Goal: Task Accomplishment & Management: Complete application form

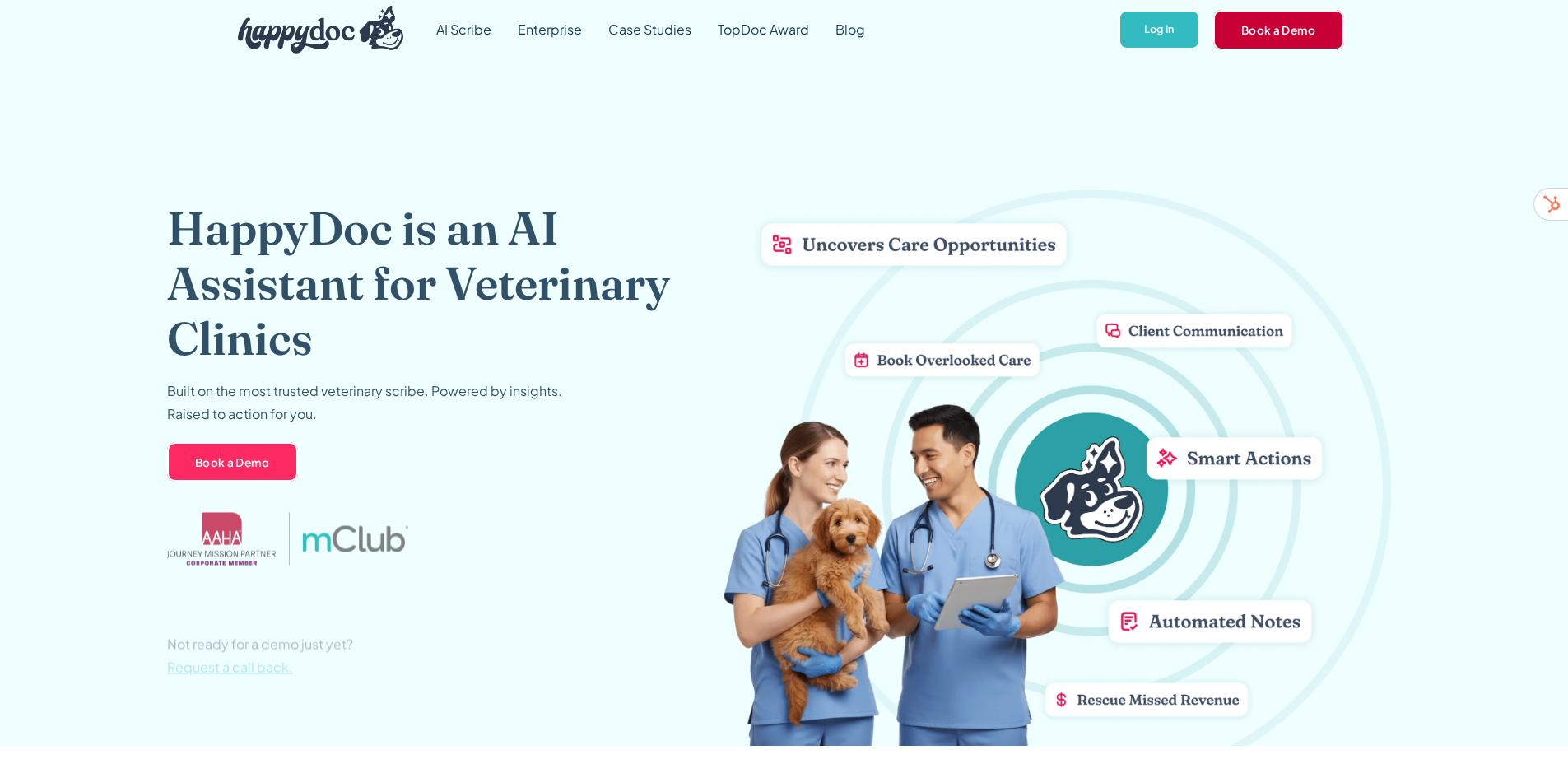
click at [1266, 16] on link "Book a Demo" at bounding box center [1278, 29] width 131 height 40
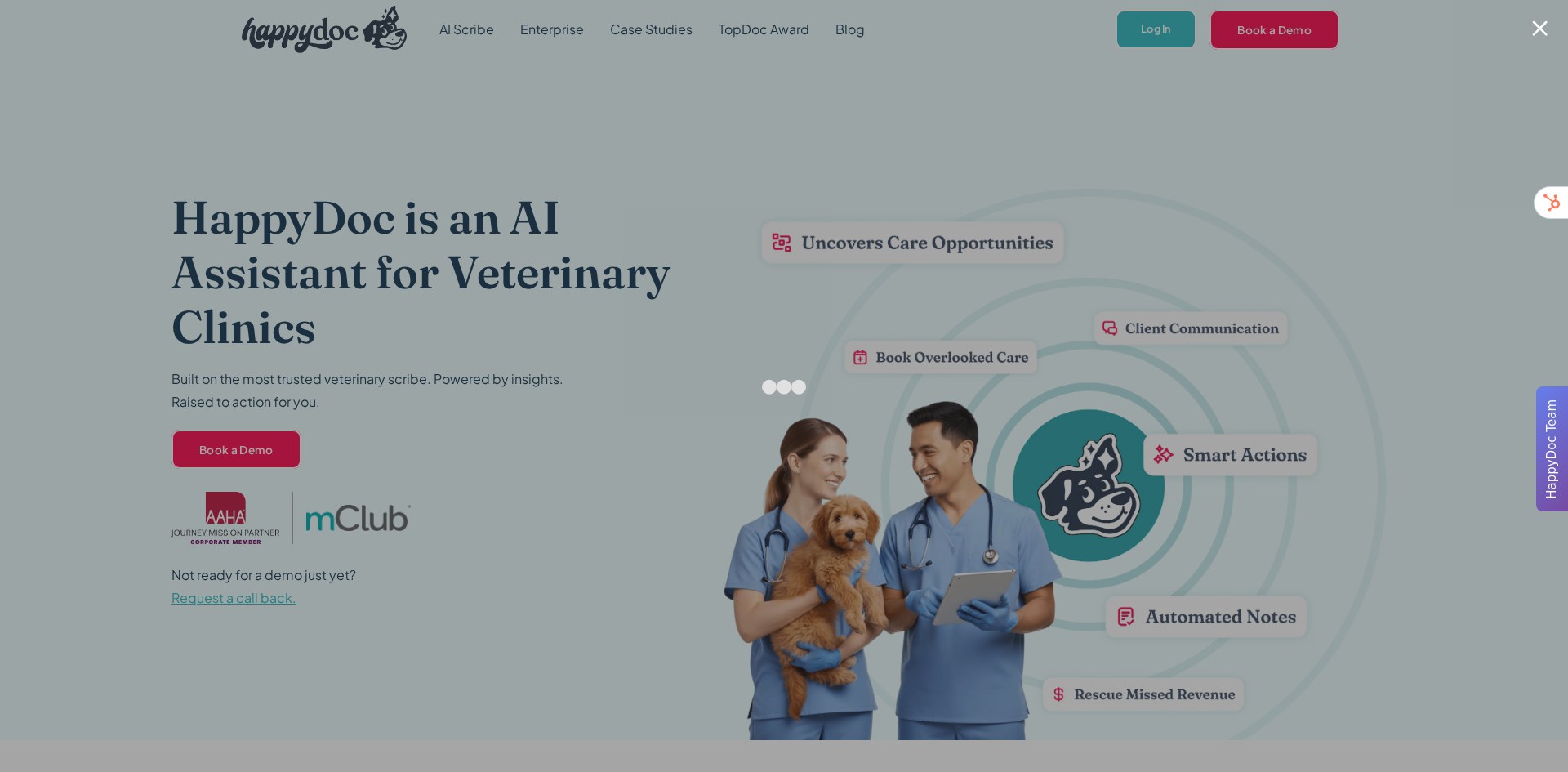
click at [1541, 33] on div at bounding box center [1540, 28] width 15 height 15
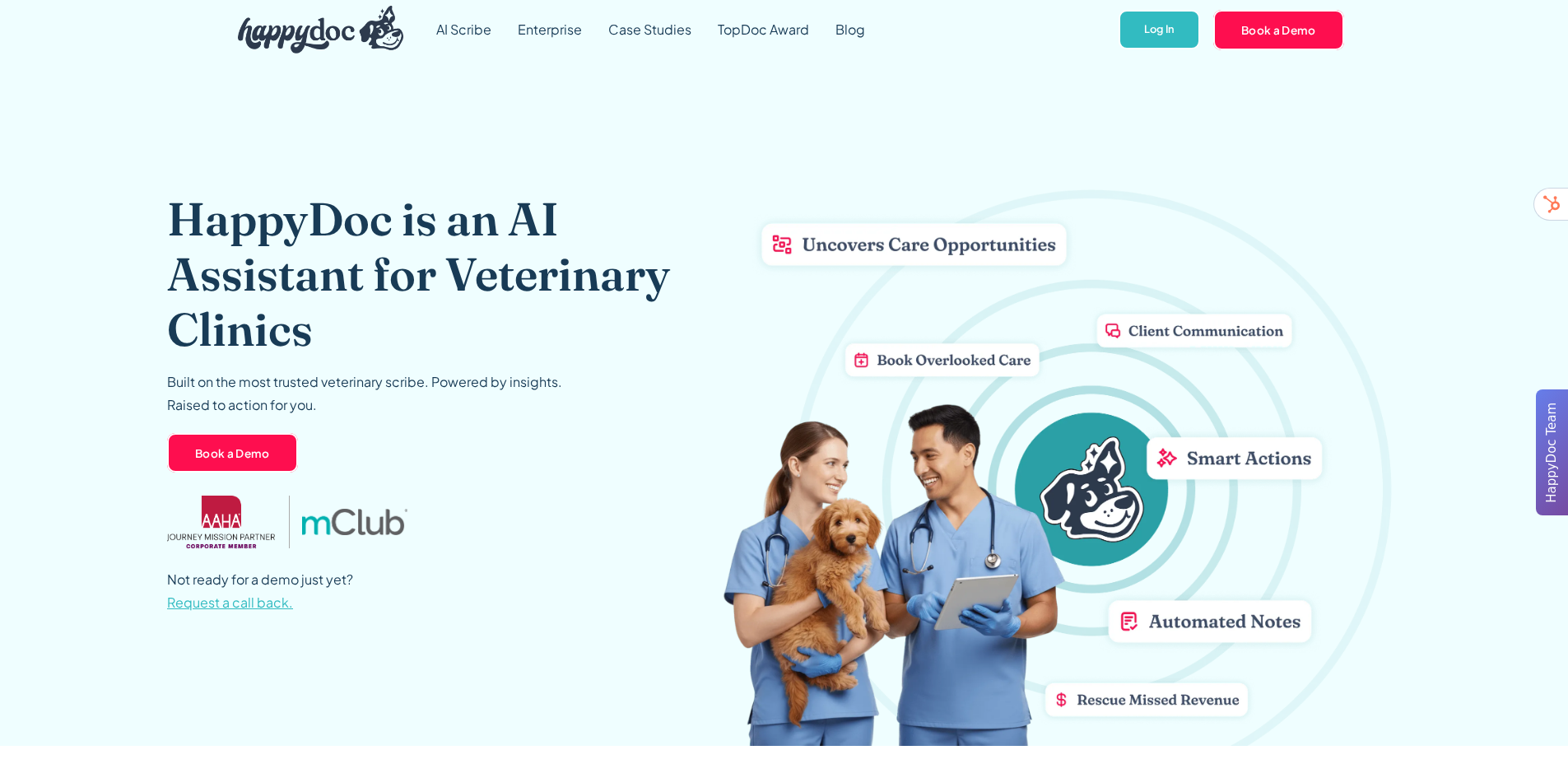
drag, startPoint x: 238, startPoint y: 599, endPoint x: 197, endPoint y: 614, distance: 43.7
click at [197, 614] on p "Not ready for a demo just yet? Request a call back." at bounding box center [259, 591] width 186 height 46
click at [207, 601] on span "Request a call back." at bounding box center [230, 602] width 126 height 17
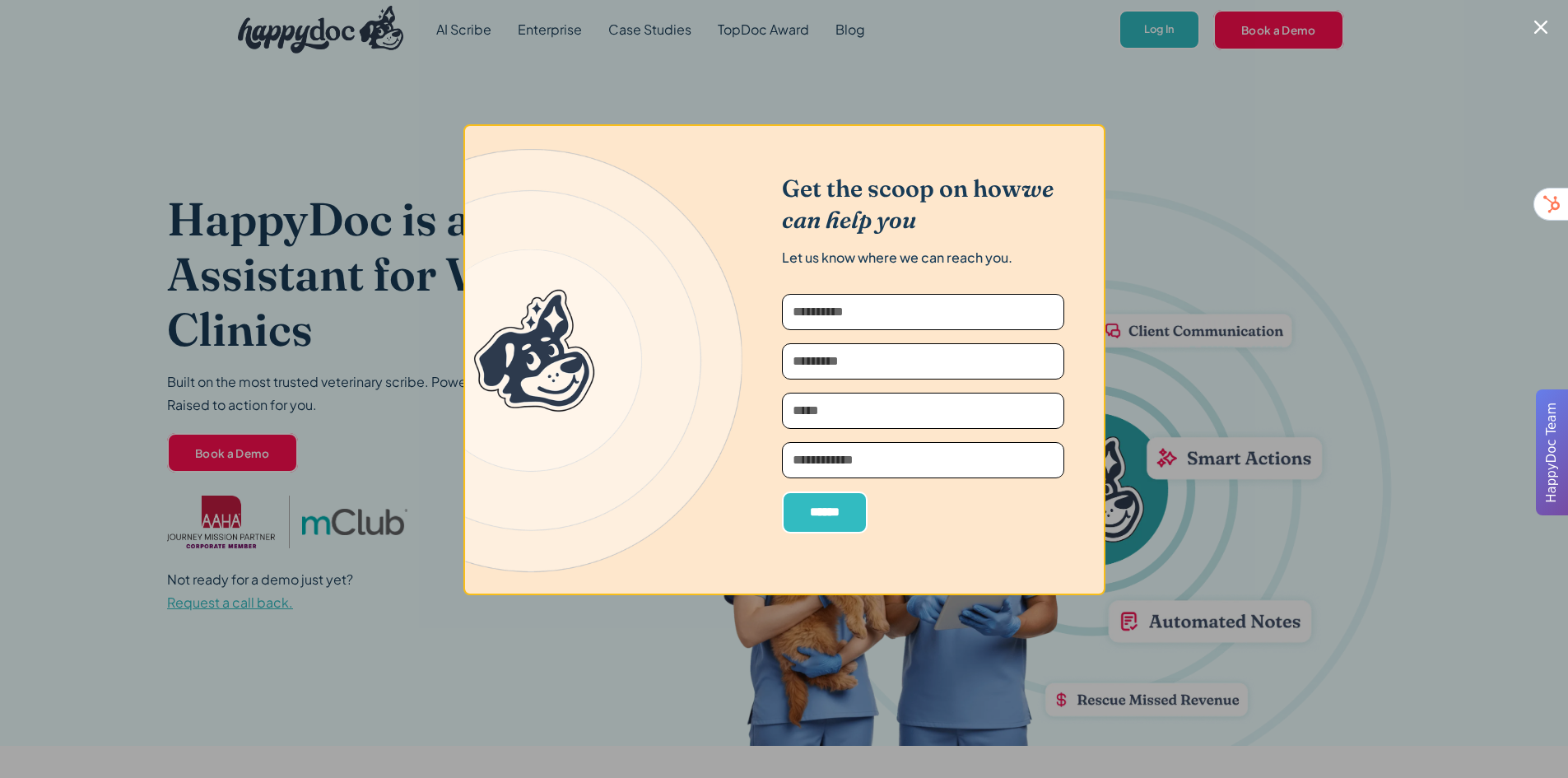
click at [836, 295] on input "Incomplete_Demo_Signup" at bounding box center [923, 312] width 282 height 36
click at [796, 356] on input "Incomplete_Demo_Signup" at bounding box center [923, 362] width 282 height 36
click at [821, 411] on input "Incomplete_Demo_Signup" at bounding box center [923, 411] width 282 height 36
click at [818, 468] on input "Incomplete_Demo_Signup" at bounding box center [923, 460] width 282 height 36
click at [1350, 151] on div at bounding box center [784, 389] width 1568 height 778
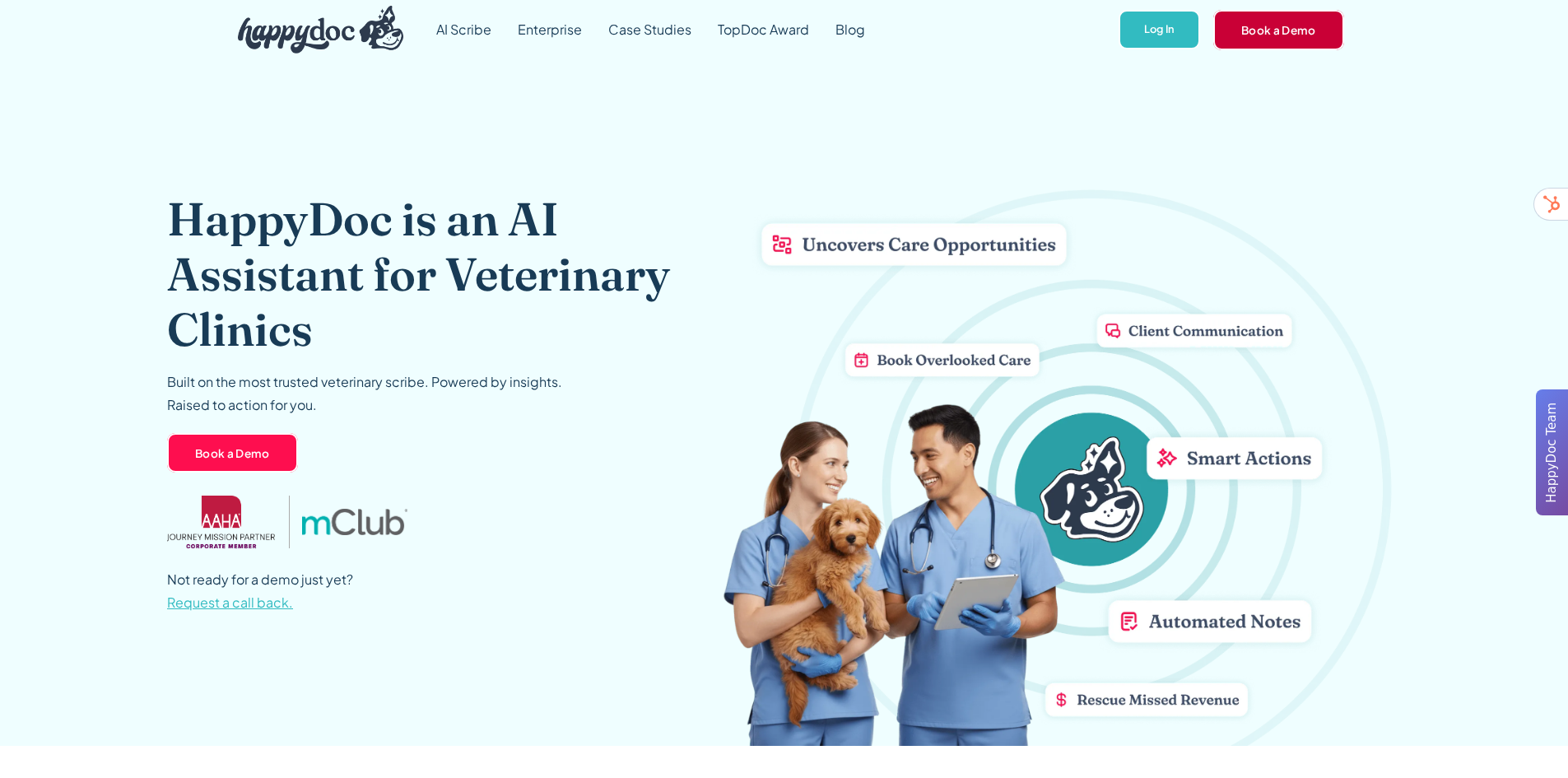
click at [1314, 10] on link "Book a Demo" at bounding box center [1278, 29] width 131 height 40
click at [224, 605] on span "Request a call back." at bounding box center [230, 602] width 126 height 17
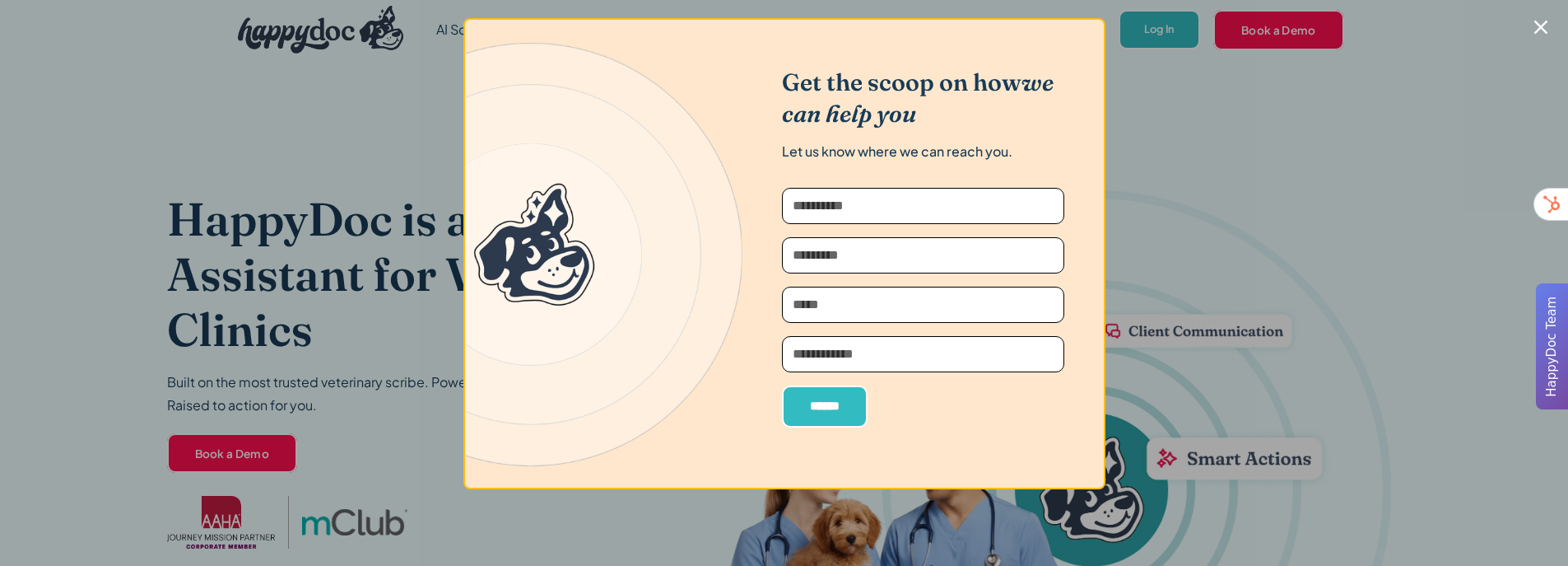
click at [574, 247] on img at bounding box center [604, 254] width 278 height 468
